Goal: Complete application form

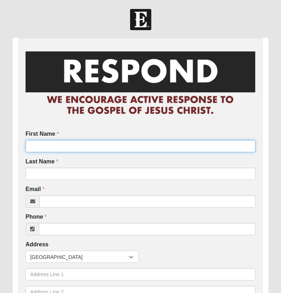
click at [70, 149] on input "First Name" at bounding box center [141, 146] width 230 height 12
type input "Trey"
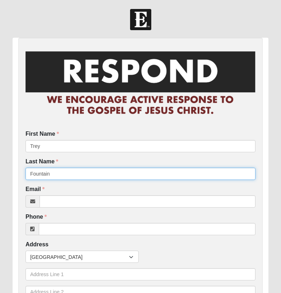
type input "Fountain"
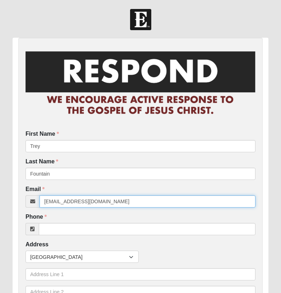
type input "treyafis@gmail.com"
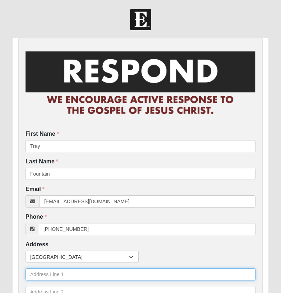
type input "(229) 938-5722"
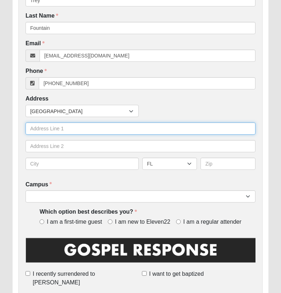
scroll to position [148, 0]
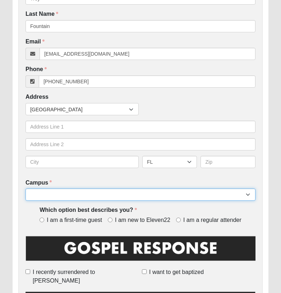
click at [62, 192] on select "[GEOGRAPHIC_DATA] [GEOGRAPHIC_DATA] (Coming Soon) Eleven22 Online [PERSON_NAME]…" at bounding box center [141, 195] width 230 height 12
select select "3"
click at [26, 189] on select "[GEOGRAPHIC_DATA] [GEOGRAPHIC_DATA] (Coming Soon) Eleven22 Online [PERSON_NAME]…" at bounding box center [141, 195] width 230 height 12
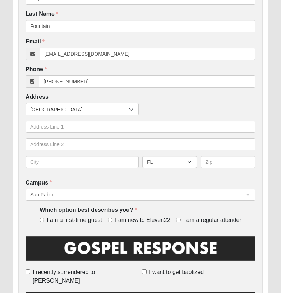
click at [29, 215] on div "Which option best describes you? I am a first-time guest I am new to Eleven22 I…" at bounding box center [141, 218] width 230 height 24
click at [94, 220] on span "I am a first-time guest" at bounding box center [74, 221] width 55 height 8
click at [44, 220] on input "I am a first-time guest" at bounding box center [42, 220] width 5 height 5
radio input "true"
click at [25, 220] on div "First Name Trey First Name is required. Last Name Fountain Last Name is require…" at bounding box center [140, 280] width 245 height 780
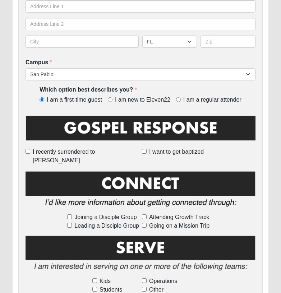
scroll to position [277, 0]
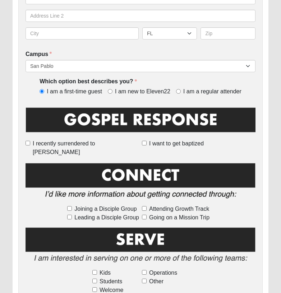
click at [90, 205] on span "Joining a Disciple Group" at bounding box center [105, 209] width 62 height 9
click at [72, 206] on input "Joining a Disciple Group" at bounding box center [69, 208] width 5 height 5
checkbox input "true"
click at [190, 214] on span "Going on a Mission Trip" at bounding box center [179, 218] width 60 height 9
click at [147, 215] on input "Going on a Mission Trip" at bounding box center [144, 217] width 5 height 5
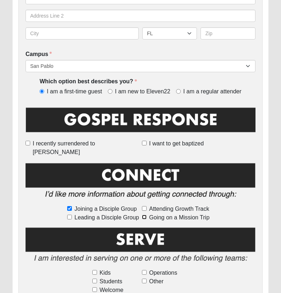
checkbox input "true"
click at [192, 205] on span "Attending Growth Track" at bounding box center [179, 209] width 60 height 9
click at [147, 206] on input "Attending Growth Track" at bounding box center [144, 208] width 5 height 5
checkbox input "true"
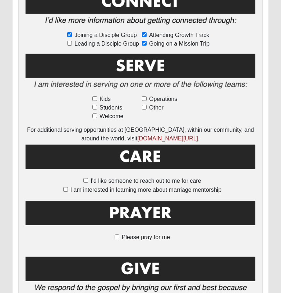
scroll to position [543, 0]
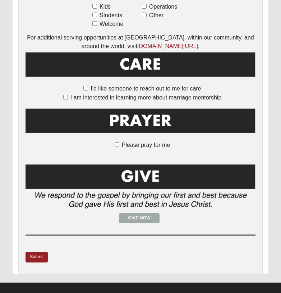
click at [44, 256] on div "Submit" at bounding box center [141, 259] width 230 height 15
click at [42, 252] on link "Submit" at bounding box center [37, 257] width 22 height 10
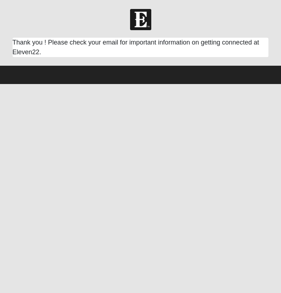
scroll to position [0, 0]
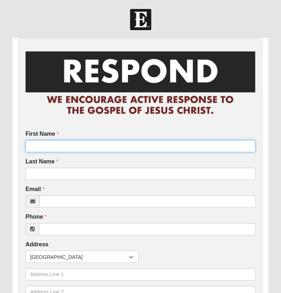
click at [169, 145] on input "First Name" at bounding box center [141, 146] width 230 height 12
type input "Shannon"
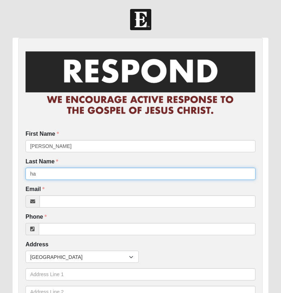
type input "h"
type input "Harris"
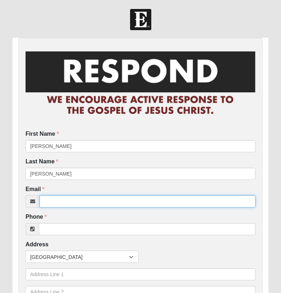
type input "k"
type input "sunshines4@bellsouth.net"
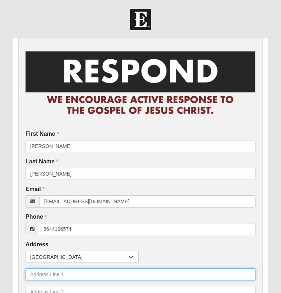
type input "(864) 419-6574"
type input "620 Winding Creek Rd"
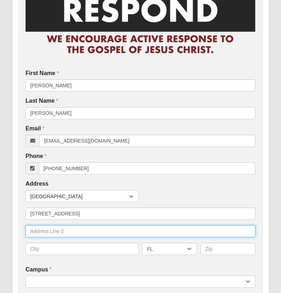
scroll to position [86, 0]
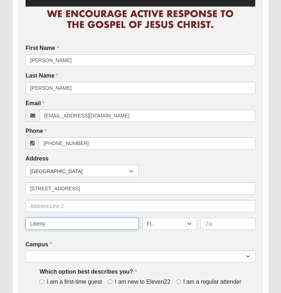
type input "Liberty"
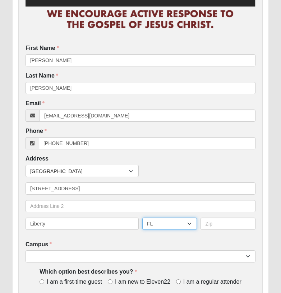
select select "SC"
type input "3"
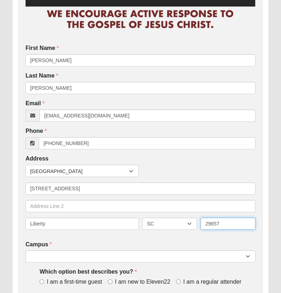
type input "29657"
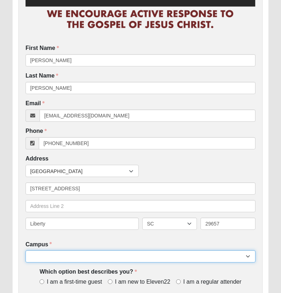
select select "3"
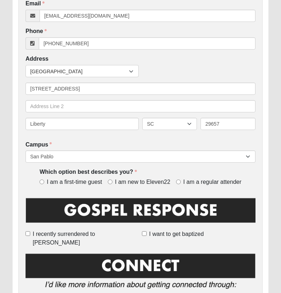
scroll to position [193, 0]
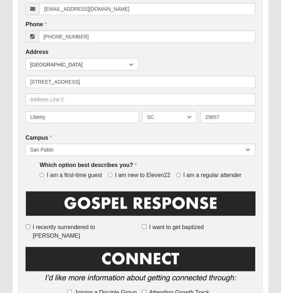
click at [66, 176] on span "I am a first-time guest" at bounding box center [74, 176] width 55 height 8
click at [44, 176] on input "I am a first-time guest" at bounding box center [42, 175] width 5 height 5
radio input "true"
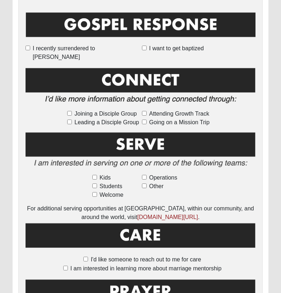
scroll to position [392, 0]
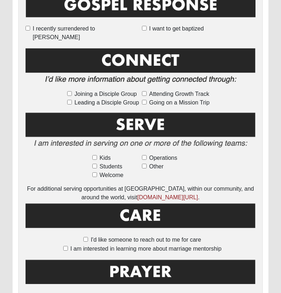
click at [124, 237] on span "I'd like someone to reach out to me for care" at bounding box center [146, 240] width 110 height 6
click at [88, 237] on input "I'd like someone to reach out to me for care" at bounding box center [85, 239] width 5 height 5
checkbox input "true"
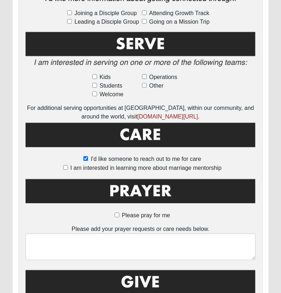
scroll to position [474, 0]
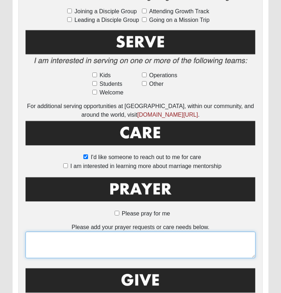
click at [131, 243] on textarea at bounding box center [141, 245] width 230 height 27
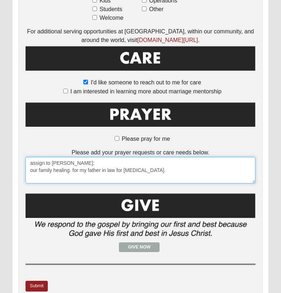
scroll to position [578, 0]
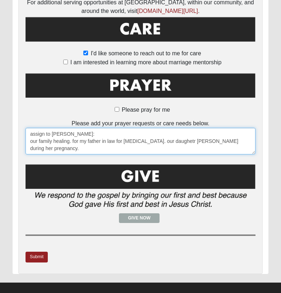
click at [140, 131] on textarea "assign to gina powell: our family healing. for my father in law for cancer. our…" at bounding box center [141, 141] width 230 height 27
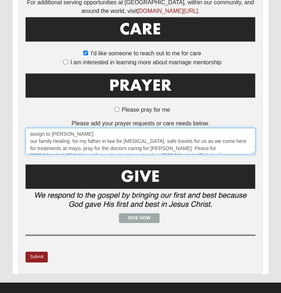
scroll to position [4, 0]
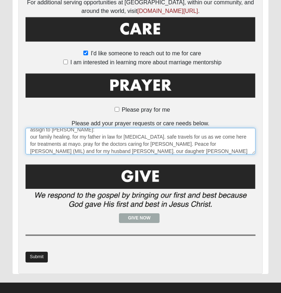
type textarea "assign to gina powell: our family healing. for my father in law for cancer. saf…"
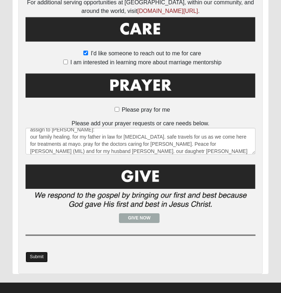
click at [38, 252] on link "Submit" at bounding box center [37, 257] width 22 height 10
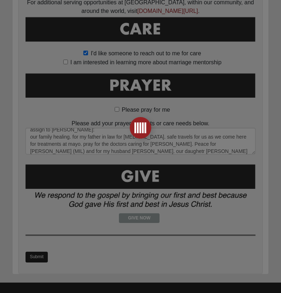
scroll to position [0, 0]
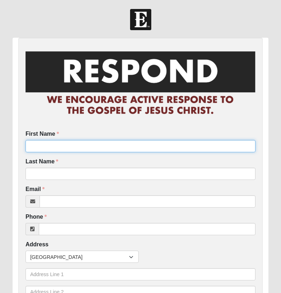
click at [74, 145] on input "First Name" at bounding box center [141, 146] width 230 height 12
type input "e"
type input "[PERSON_NAME]"
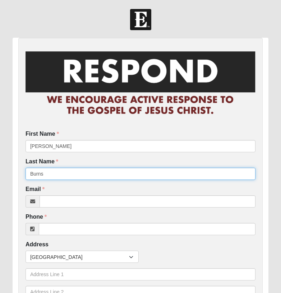
type input "Burns"
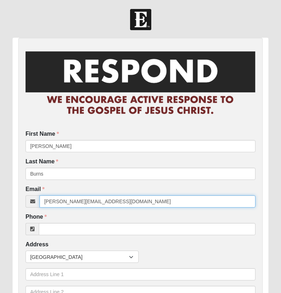
type input "[PERSON_NAME][EMAIL_ADDRESS][DOMAIN_NAME]"
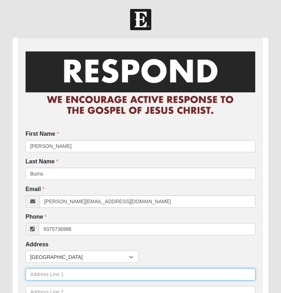
type input "[PHONE_NUMBER]"
type input "[STREET_ADDRESS]"
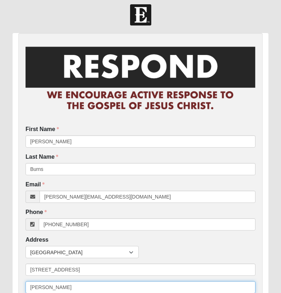
type input "J"
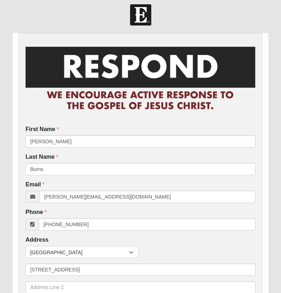
scroll to position [163, 0]
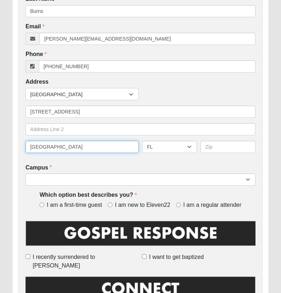
type input "[GEOGRAPHIC_DATA]"
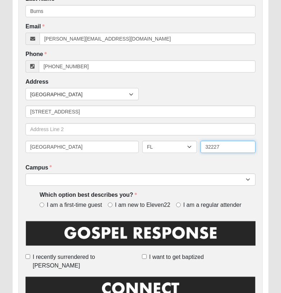
type input "32227"
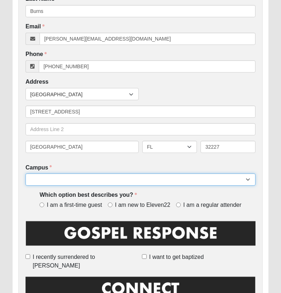
select select "3"
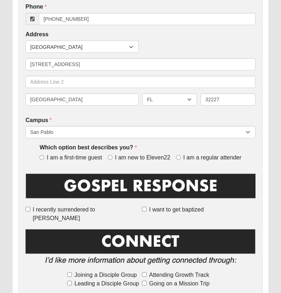
scroll to position [291, 0]
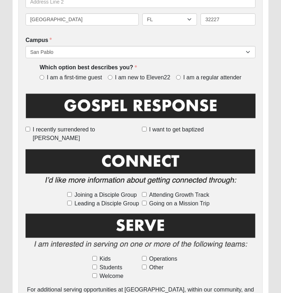
click at [71, 76] on span "I am a first-time guest" at bounding box center [74, 78] width 55 height 8
click at [44, 76] on input "I am a first-time guest" at bounding box center [42, 77] width 5 height 5
radio input "true"
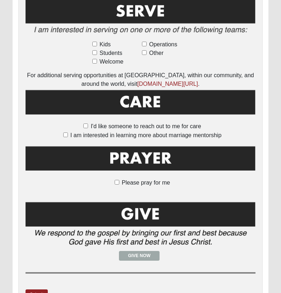
scroll to position [513, 0]
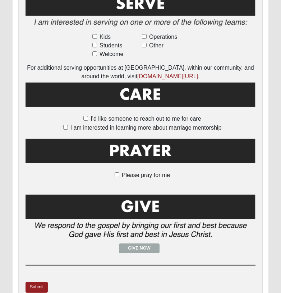
click at [98, 116] on span "I'd like someone to reach out to me for care" at bounding box center [146, 119] width 110 height 6
click at [88, 116] on input "I'd like someone to reach out to me for care" at bounding box center [85, 118] width 5 height 5
checkbox input "true"
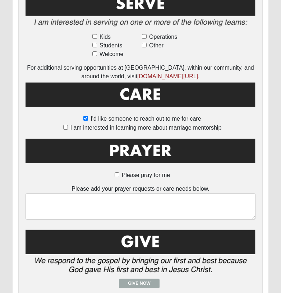
click at [98, 125] on span "I am interested in learning more about marriage mentorship" at bounding box center [145, 128] width 151 height 6
click at [68, 125] on input "I am interested in learning more about marriage mentorship" at bounding box center [65, 127] width 5 height 5
checkbox input "true"
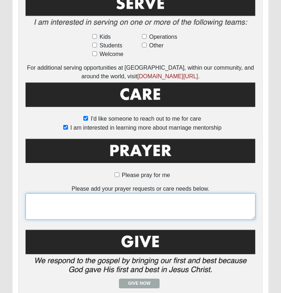
click at [105, 201] on textarea at bounding box center [141, 206] width 230 height 27
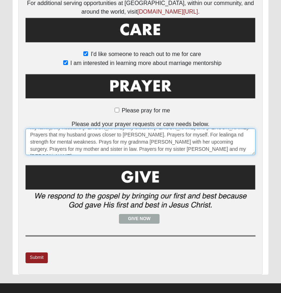
scroll to position [578, 0]
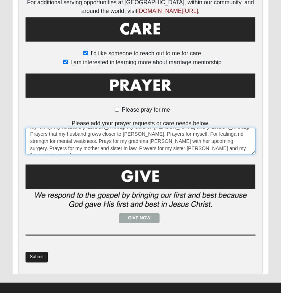
type textarea "my family, my husband [PERSON_NAME]. My children [PERSON_NAME] and [PERSON_NAME…"
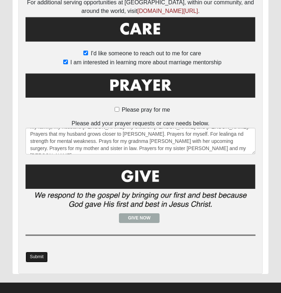
click at [37, 252] on link "Submit" at bounding box center [37, 257] width 22 height 10
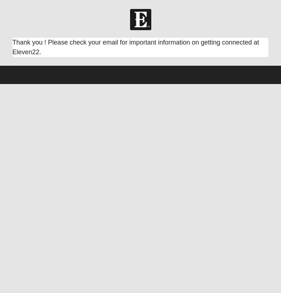
scroll to position [0, 0]
